Goal: Information Seeking & Learning: Learn about a topic

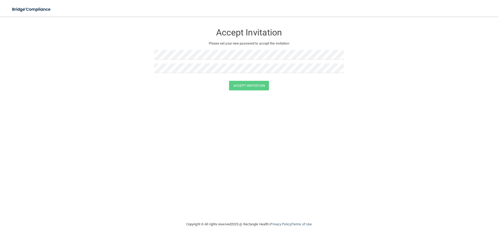
click at [407, 48] on form "Accept Invitation Please set your new password to accept the invitation Accept …" at bounding box center [248, 59] width 477 height 75
click at [258, 87] on button "Accept Invitation" at bounding box center [249, 86] width 40 height 10
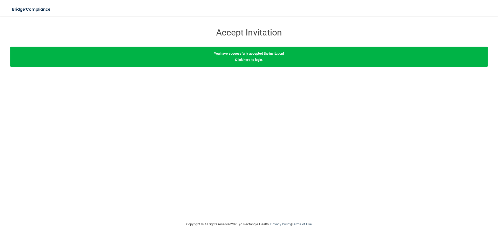
click at [258, 60] on link "Click here to login" at bounding box center [248, 60] width 27 height 4
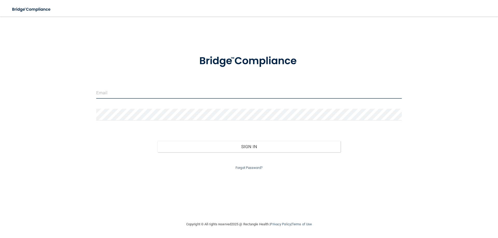
click at [145, 94] on input "email" at bounding box center [248, 93] width 305 height 12
type input "[EMAIL_ADDRESS][DOMAIN_NAME]"
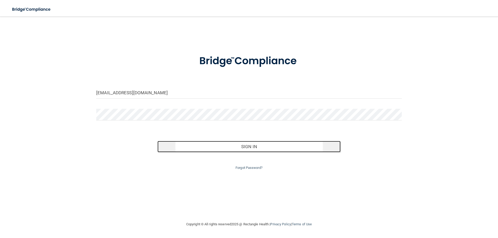
click at [252, 147] on button "Sign In" at bounding box center [248, 146] width 183 height 11
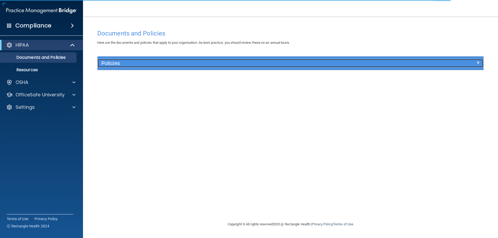
click at [107, 62] on h5 "Policies" at bounding box center [242, 63] width 282 height 6
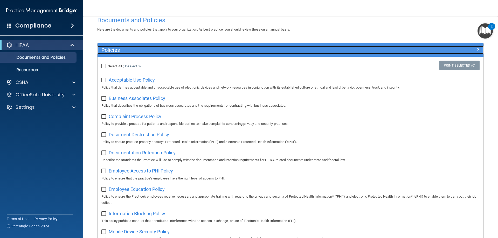
scroll to position [26, 0]
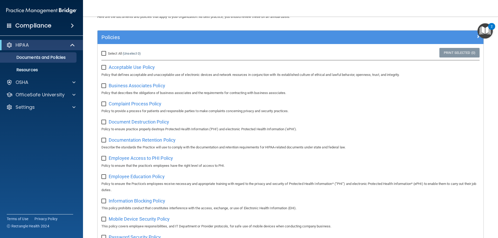
click at [106, 53] on input "Select All (Unselect 0) Unselect All" at bounding box center [104, 54] width 6 height 4
checkbox input "true"
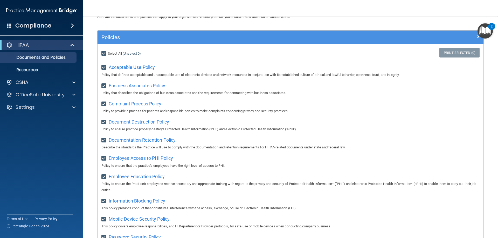
checkbox input "true"
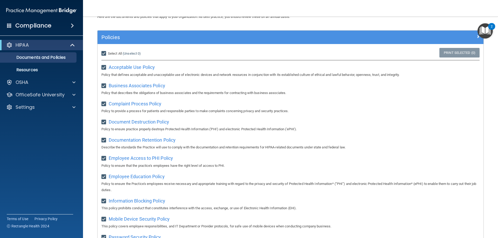
checkbox input "true"
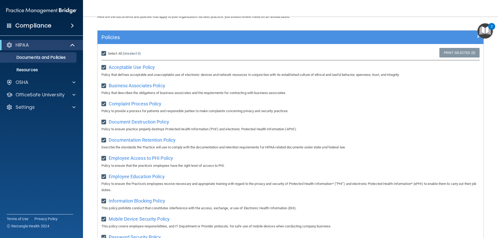
checkbox input "true"
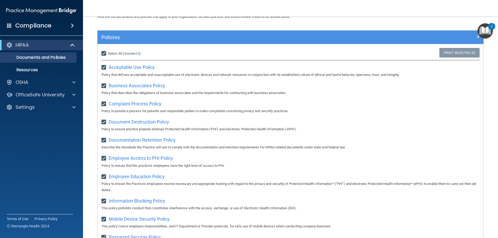
checkbox input "true"
click at [105, 54] on input "Select All (Unselect 21) Unselect All" at bounding box center [104, 54] width 6 height 4
checkbox input "false"
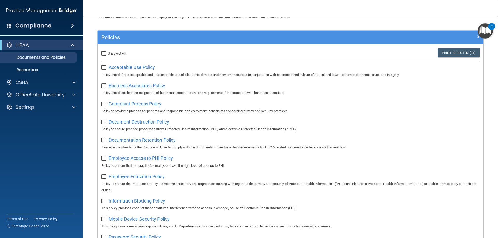
checkbox input "false"
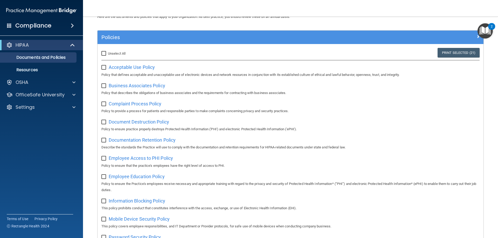
checkbox input "false"
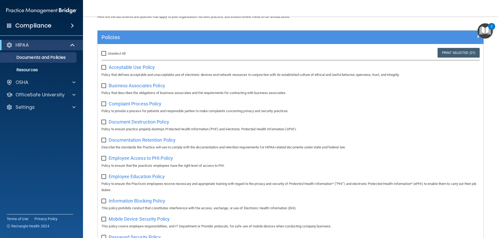
checkbox input "false"
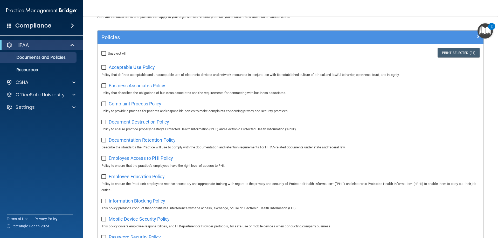
checkbox input "false"
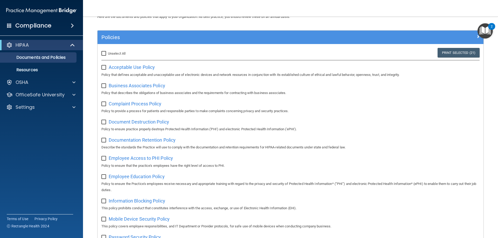
checkbox input "false"
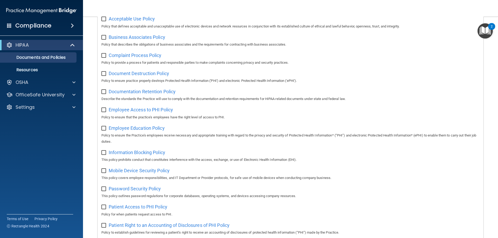
scroll to position [0, 0]
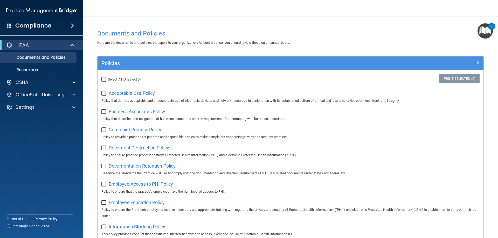
click at [37, 25] on h4 "Compliance" at bounding box center [33, 25] width 36 height 7
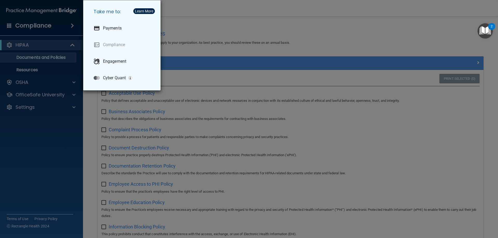
click at [188, 22] on div "Take me to: Payments Compliance Engagement Cyber Quant" at bounding box center [249, 119] width 498 height 238
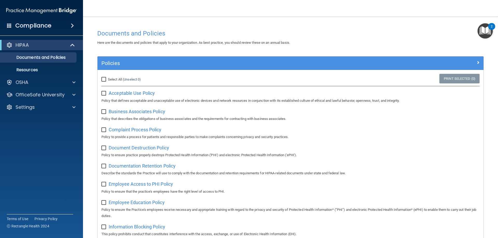
click at [489, 28] on div "2" at bounding box center [491, 26] width 7 height 7
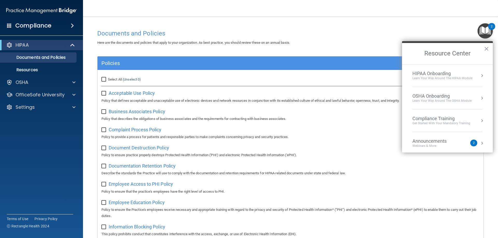
click at [446, 75] on div "HIPAA Onboarding" at bounding box center [442, 74] width 60 height 6
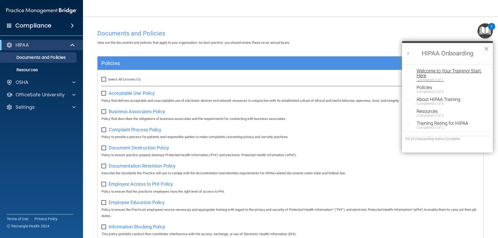
click at [426, 70] on div "Welcome to Your Training! Start Here" at bounding box center [449, 73] width 66 height 9
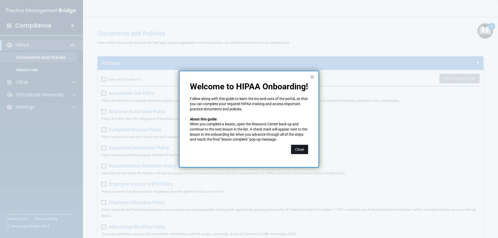
click at [302, 146] on button "Close" at bounding box center [299, 149] width 17 height 9
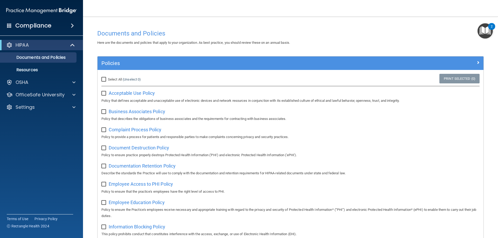
scroll to position [26, 0]
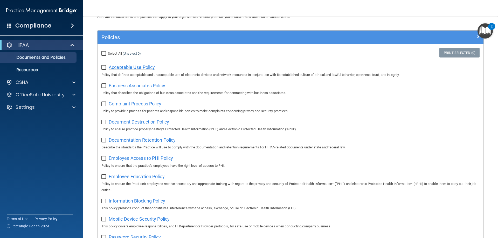
click at [124, 65] on span "Acceptable Use Policy" at bounding box center [132, 67] width 46 height 5
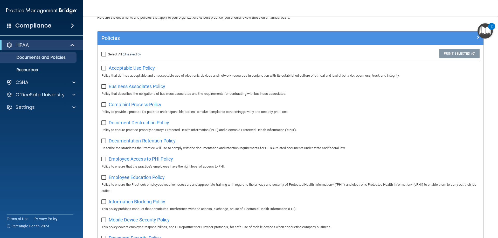
scroll to position [0, 0]
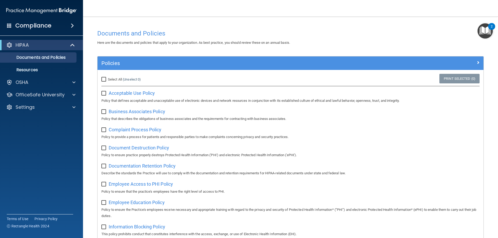
click at [485, 31] on img "Open Resource Center, 2 new notifications" at bounding box center [484, 30] width 15 height 15
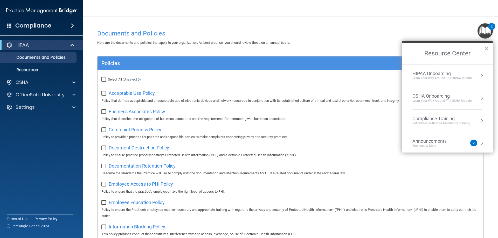
click at [434, 72] on div "HIPAA Onboarding" at bounding box center [442, 74] width 60 height 6
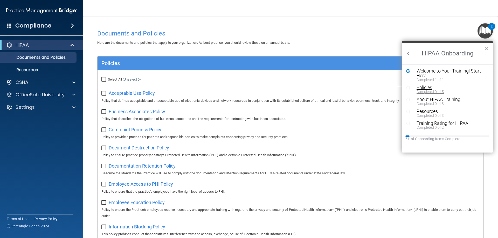
click at [425, 86] on div "Policies" at bounding box center [449, 87] width 66 height 5
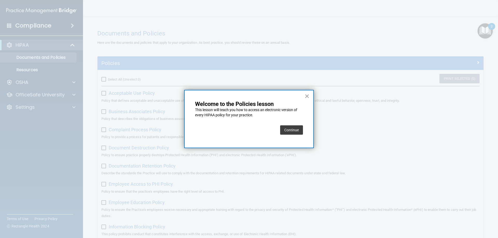
click at [291, 131] on button "Continue" at bounding box center [291, 129] width 23 height 9
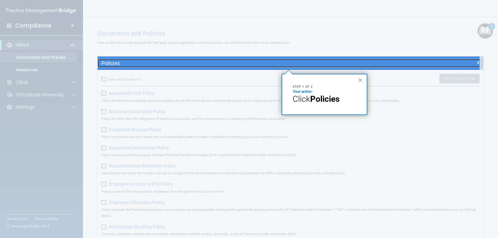
click at [244, 64] on h5 "Policies" at bounding box center [242, 63] width 282 height 6
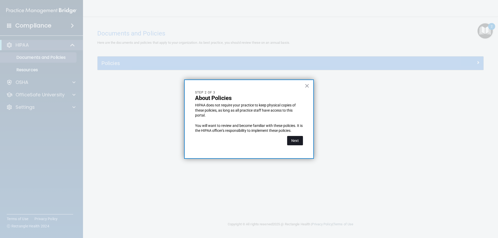
click at [294, 139] on button "Next" at bounding box center [295, 140] width 16 height 9
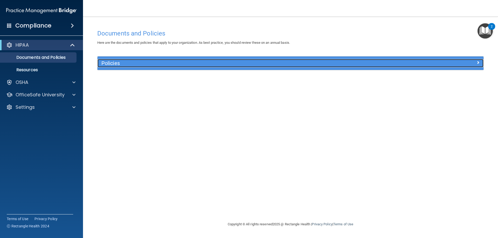
click at [109, 64] on h5 "Policies" at bounding box center [242, 63] width 282 height 6
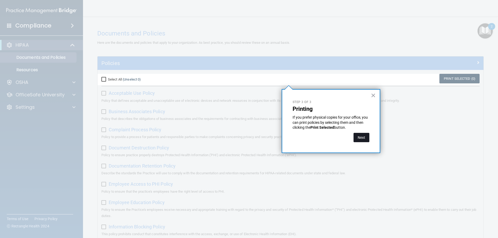
click at [363, 136] on button "Next" at bounding box center [361, 137] width 16 height 9
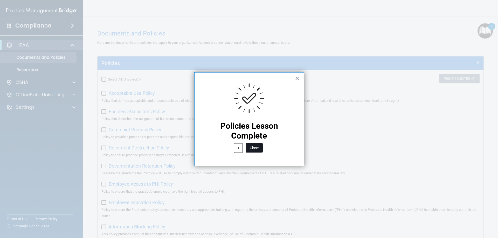
click at [254, 147] on button "Close" at bounding box center [254, 147] width 17 height 9
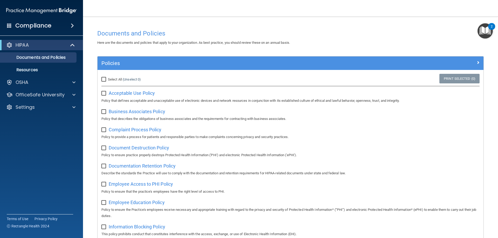
click at [482, 30] on img "Open Resource Center, 2 new notifications" at bounding box center [484, 30] width 15 height 15
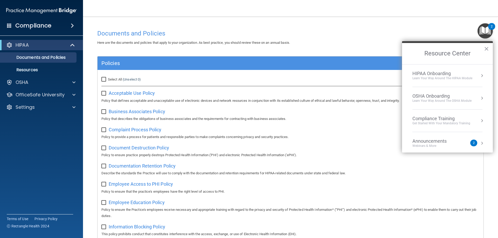
click at [441, 74] on div "HIPAA Onboarding" at bounding box center [442, 74] width 60 height 6
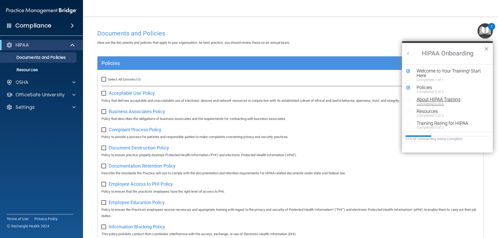
click at [427, 101] on div "About HIPAA Training" at bounding box center [449, 99] width 66 height 5
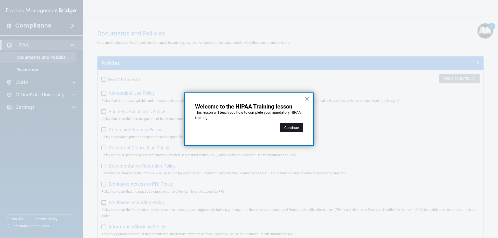
click at [289, 128] on button "Continue" at bounding box center [291, 127] width 23 height 9
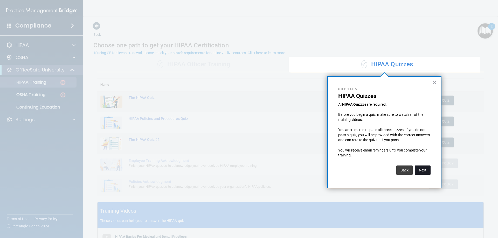
click at [422, 170] on button "Next" at bounding box center [423, 170] width 16 height 9
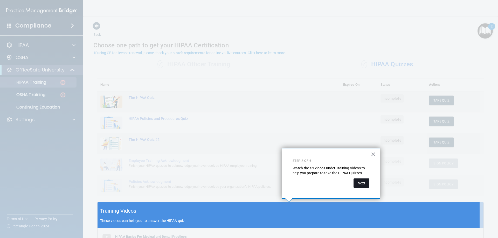
click at [362, 183] on button "Next" at bounding box center [361, 183] width 16 height 9
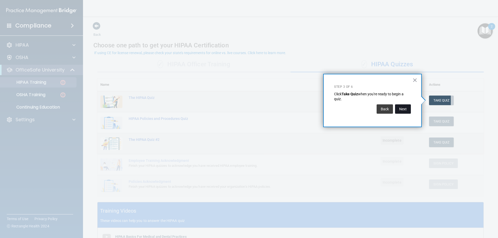
click at [407, 110] on button "Next" at bounding box center [403, 108] width 16 height 9
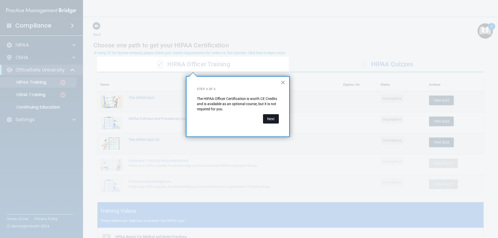
click at [268, 115] on button "Next" at bounding box center [271, 118] width 16 height 9
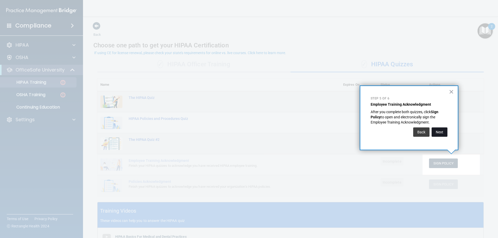
click at [444, 135] on button "Next" at bounding box center [439, 132] width 16 height 9
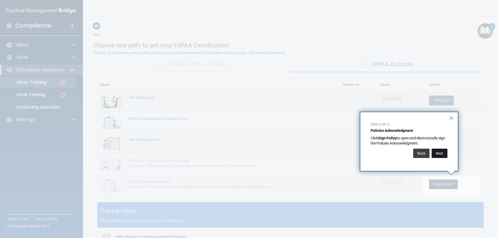
click at [438, 154] on button "Next" at bounding box center [439, 153] width 16 height 9
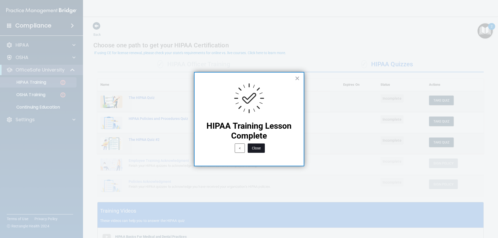
click at [253, 147] on button "Close" at bounding box center [256, 148] width 17 height 9
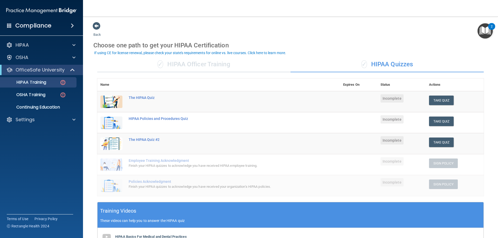
click at [489, 33] on img "Open Resource Center, 2 new notifications" at bounding box center [484, 30] width 15 height 15
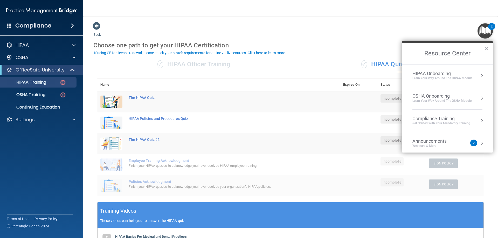
click at [434, 69] on li "HIPAA Onboarding Learn Your Way around the HIPAA module" at bounding box center [447, 76] width 70 height 23
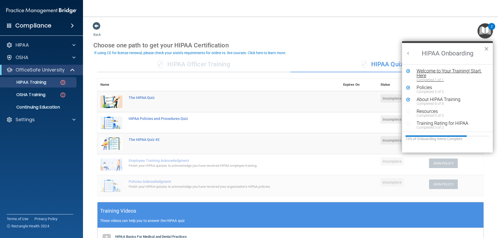
click at [432, 71] on div "Welcome to Your Training! Start Here" at bounding box center [449, 73] width 66 height 9
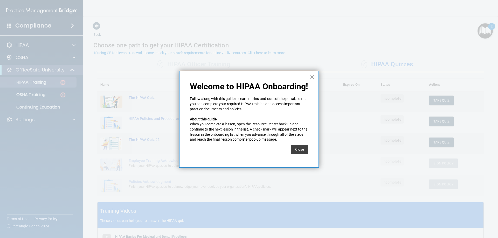
click at [312, 77] on button "×" at bounding box center [312, 77] width 5 height 8
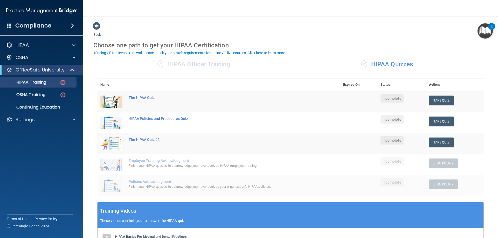
click at [488, 29] on img "Open Resource Center, 2 new notifications" at bounding box center [484, 30] width 15 height 15
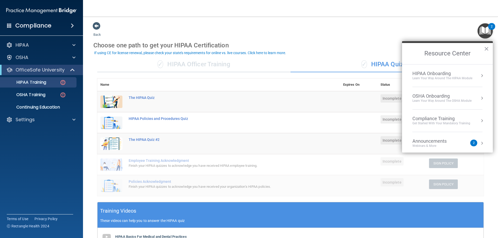
click at [432, 67] on li "HIPAA Onboarding Learn Your Way around the HIPAA module" at bounding box center [447, 76] width 70 height 23
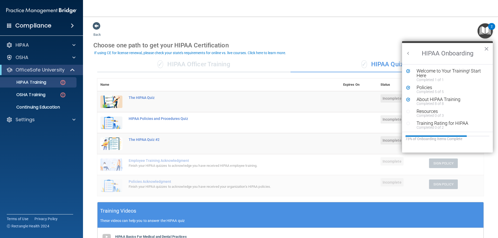
click at [429, 74] on div "Welcome to Your Training! Start Here" at bounding box center [449, 73] width 66 height 9
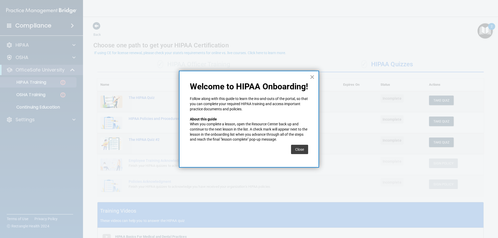
click at [311, 78] on button "×" at bounding box center [312, 77] width 5 height 8
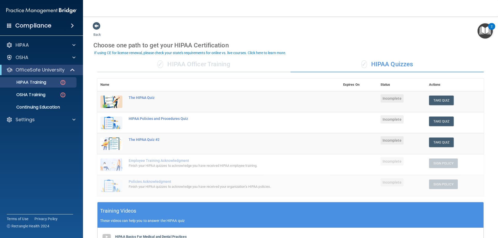
click at [489, 29] on img "Open Resource Center, 2 new notifications" at bounding box center [484, 30] width 15 height 15
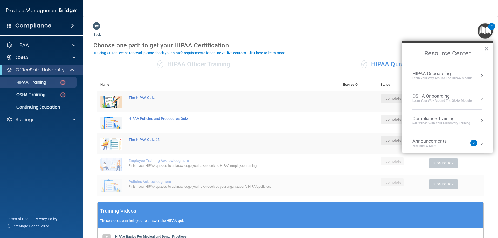
click at [437, 74] on div "HIPAA Onboarding" at bounding box center [442, 74] width 60 height 6
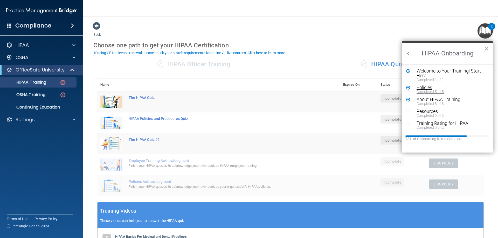
scroll to position [1, 0]
click at [422, 111] on div "Resources" at bounding box center [449, 110] width 66 height 5
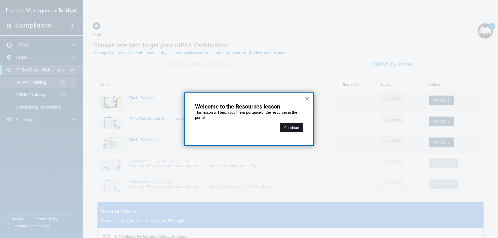
click at [287, 127] on button "Continue" at bounding box center [291, 127] width 23 height 9
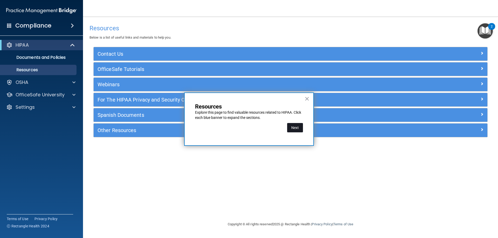
click at [297, 128] on button "Next" at bounding box center [295, 127] width 16 height 9
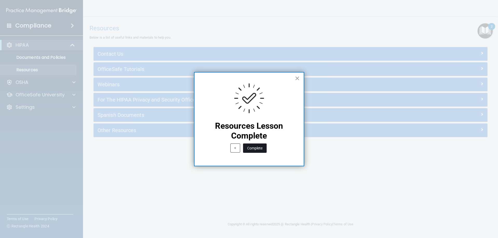
click at [249, 146] on button "Complete" at bounding box center [255, 148] width 24 height 9
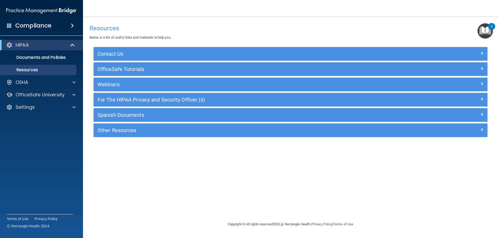
click at [485, 32] on img "Open Resource Center, 2 new notifications" at bounding box center [484, 30] width 15 height 15
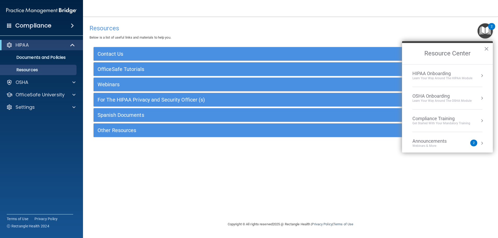
click at [432, 75] on div "HIPAA Onboarding" at bounding box center [442, 74] width 60 height 6
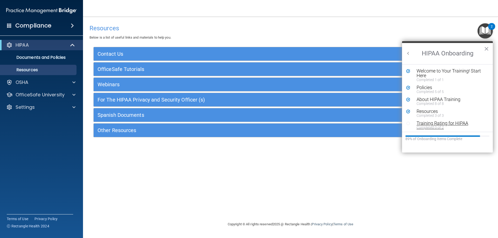
click at [428, 126] on div "Completed 0 of 2" at bounding box center [449, 128] width 66 height 4
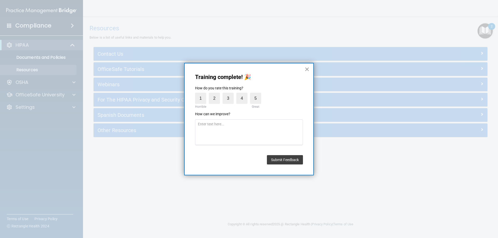
click at [305, 69] on button "×" at bounding box center [306, 69] width 5 height 8
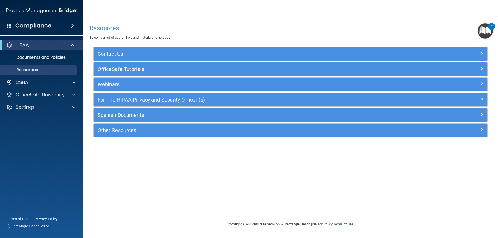
click at [491, 33] on img "Open Resource Center, 2 new notifications" at bounding box center [484, 30] width 15 height 15
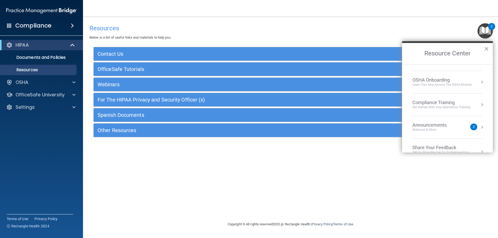
scroll to position [29, 0]
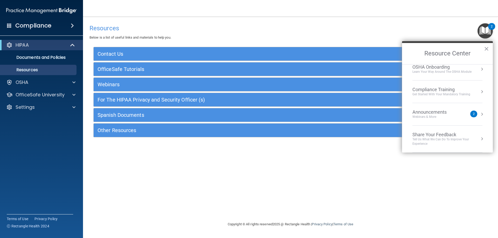
click at [428, 116] on div "Webinars & More" at bounding box center [434, 117] width 45 height 4
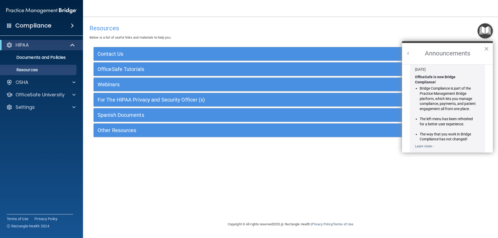
scroll to position [0, 0]
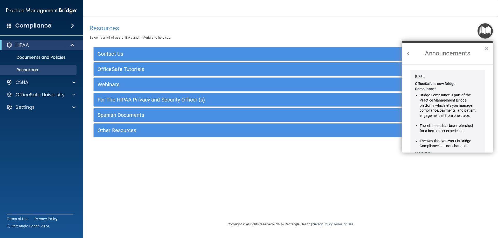
click at [414, 84] on div "[DATE] OfficeSafe is now Bridge Compliance! Bridge Compliance is part of the Pr…" at bounding box center [447, 115] width 75 height 90
click at [407, 53] on button "Back to Resource Center Home" at bounding box center [408, 53] width 5 height 5
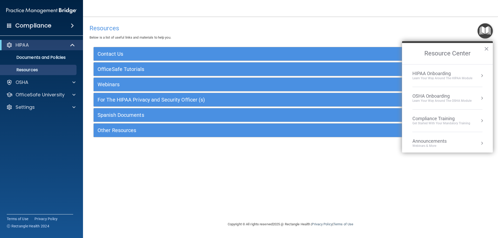
click at [355, 176] on div "Resources Below is a list of useful links and materials to help you. Contact Us…" at bounding box center [290, 119] width 394 height 194
click at [485, 45] on button "×" at bounding box center [486, 49] width 5 height 8
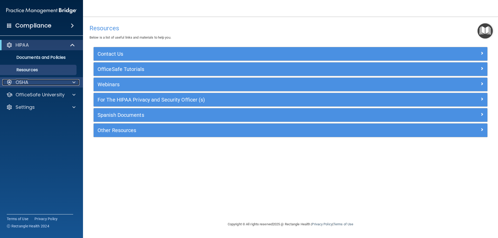
click at [32, 82] on div "OSHA" at bounding box center [34, 82] width 64 height 6
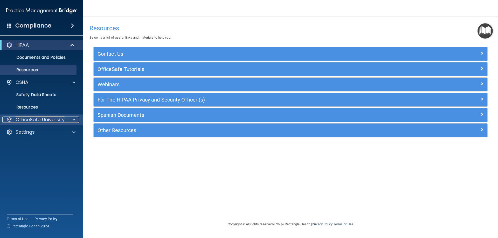
click at [31, 119] on p "OfficeSafe University" at bounding box center [40, 120] width 49 height 6
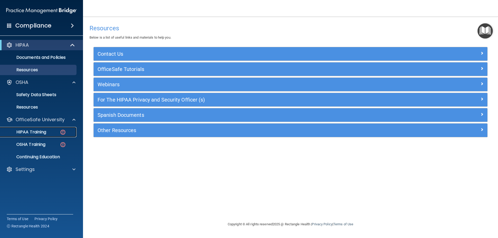
click at [45, 133] on p "HIPAA Training" at bounding box center [24, 132] width 43 height 5
